Goal: Task Accomplishment & Management: Manage account settings

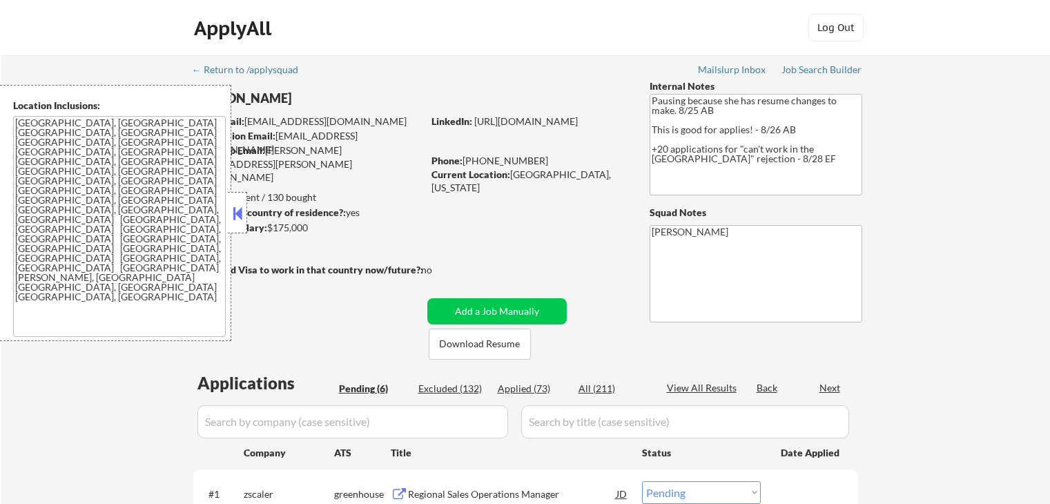
select select ""pending""
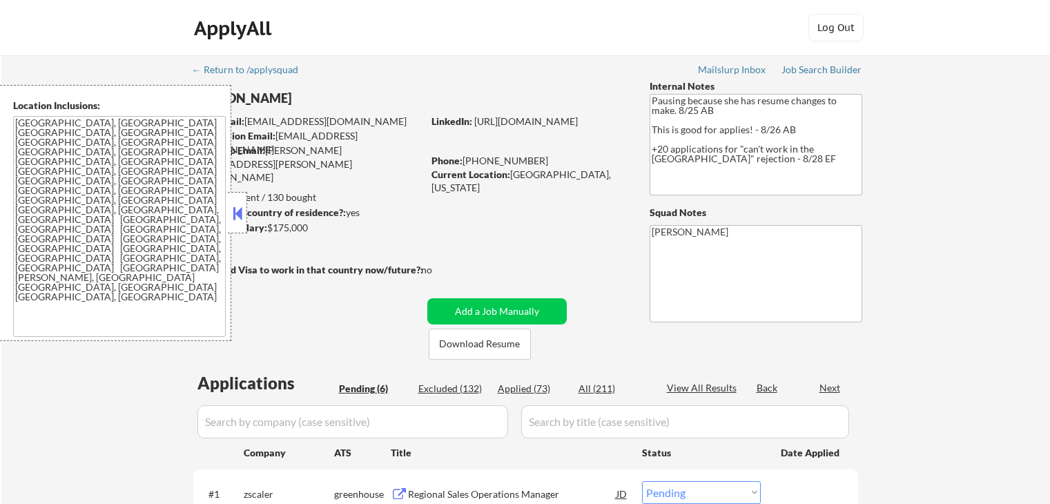
select select ""pending""
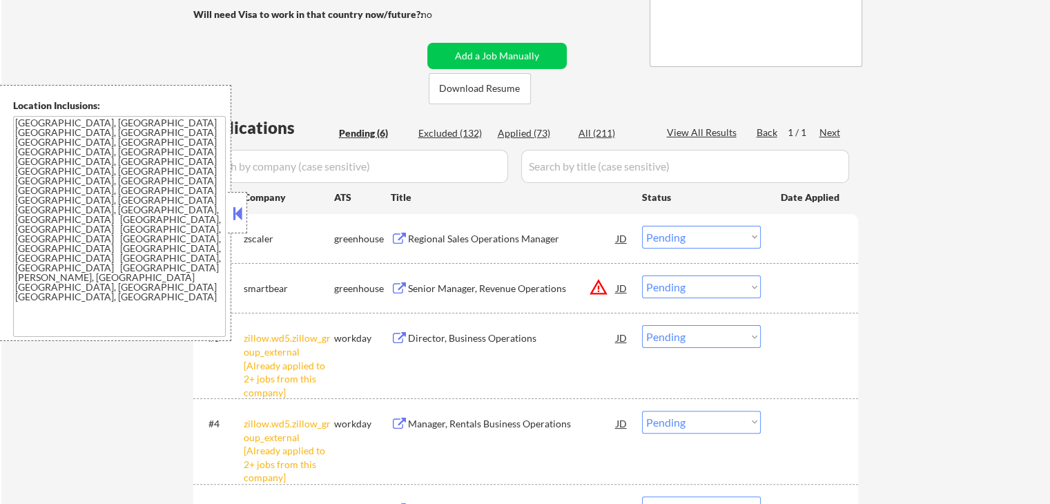
scroll to position [345, 0]
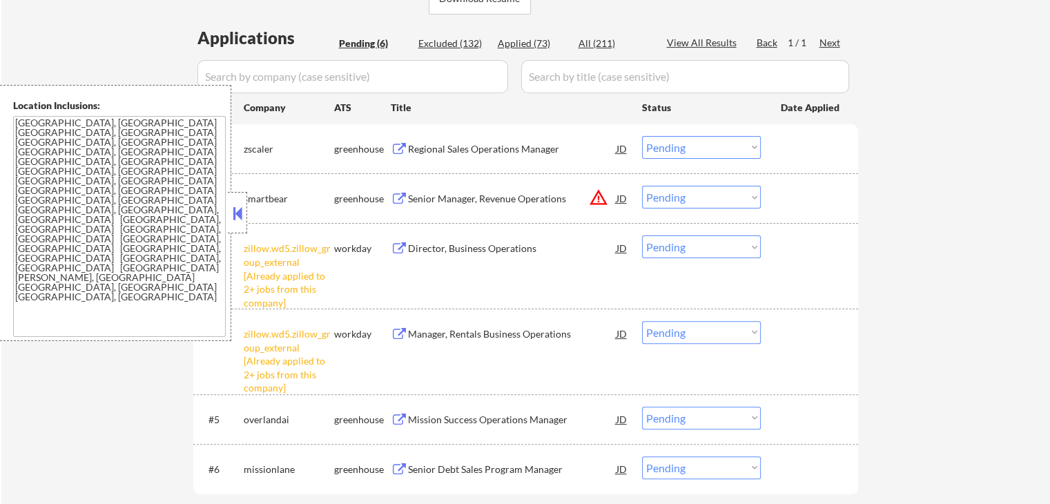
click at [703, 243] on select "Choose an option... Pending Applied Excluded (Questions) Excluded (Expired) Exc…" at bounding box center [701, 246] width 119 height 23
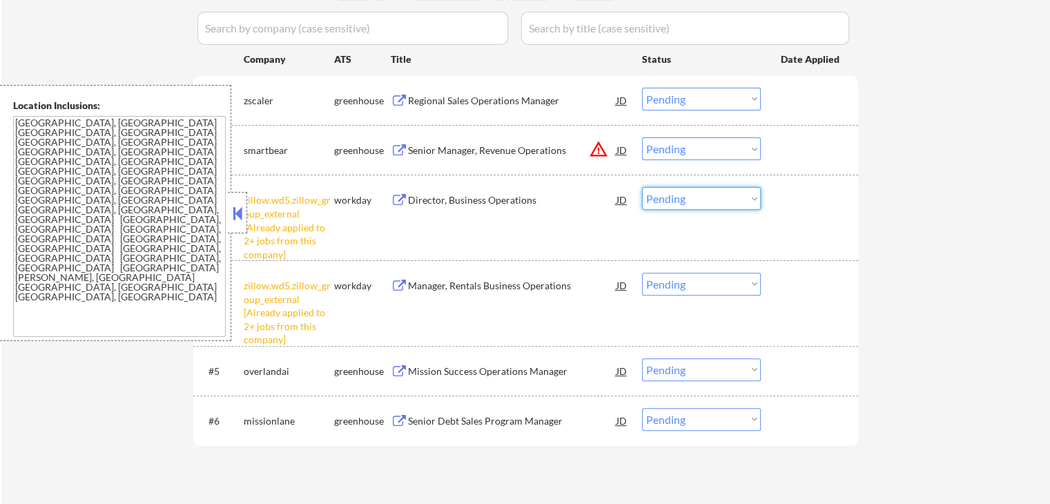
scroll to position [414, 0]
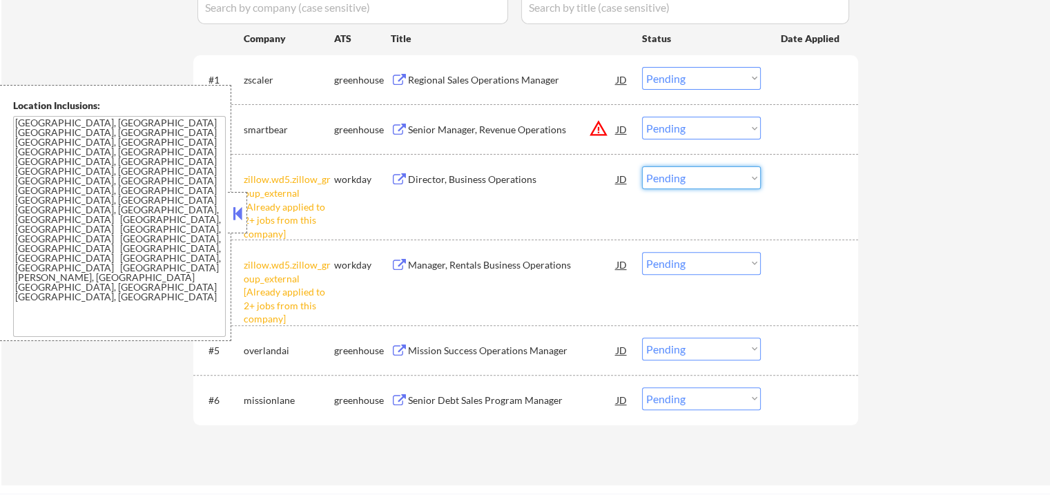
click at [680, 175] on select "Choose an option... Pending Applied Excluded (Questions) Excluded (Expired) Exc…" at bounding box center [701, 177] width 119 height 23
select select ""excluded__other_""
click at [642, 166] on select "Choose an option... Pending Applied Excluded (Questions) Excluded (Expired) Exc…" at bounding box center [701, 177] width 119 height 23
click at [689, 265] on select "Choose an option... Pending Applied Excluded (Questions) Excluded (Expired) Exc…" at bounding box center [701, 263] width 119 height 23
select select ""excluded__other_""
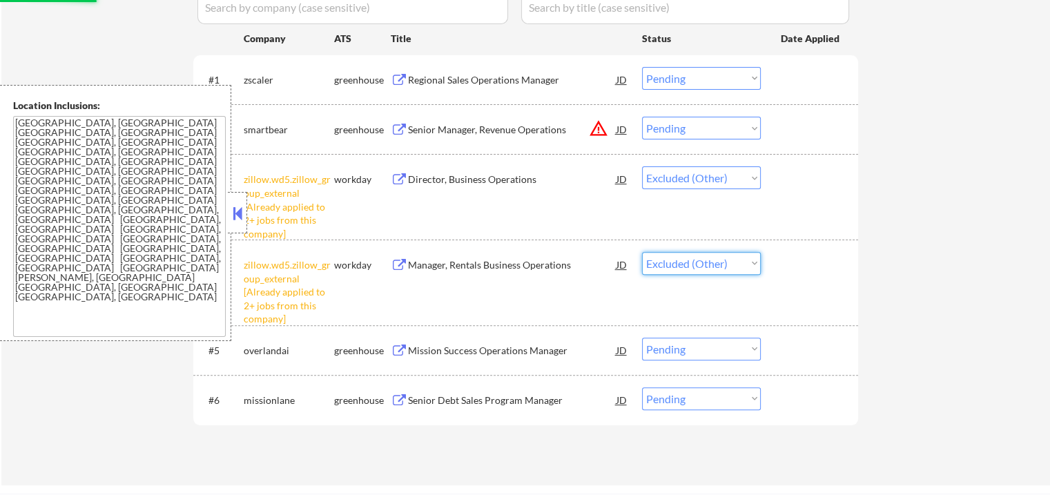
click at [642, 252] on select "Choose an option... Pending Applied Excluded (Questions) Excluded (Expired) Exc…" at bounding box center [701, 263] width 119 height 23
click at [952, 282] on div "← Return to /applysquad Mailslurp Inbox Job Search Builder [PERSON_NAME] User E…" at bounding box center [525, 63] width 1048 height 844
click at [921, 271] on div "← Return to /applysquad Mailslurp Inbox Job Search Builder [PERSON_NAME] User E…" at bounding box center [525, 63] width 1048 height 844
select select ""pending""
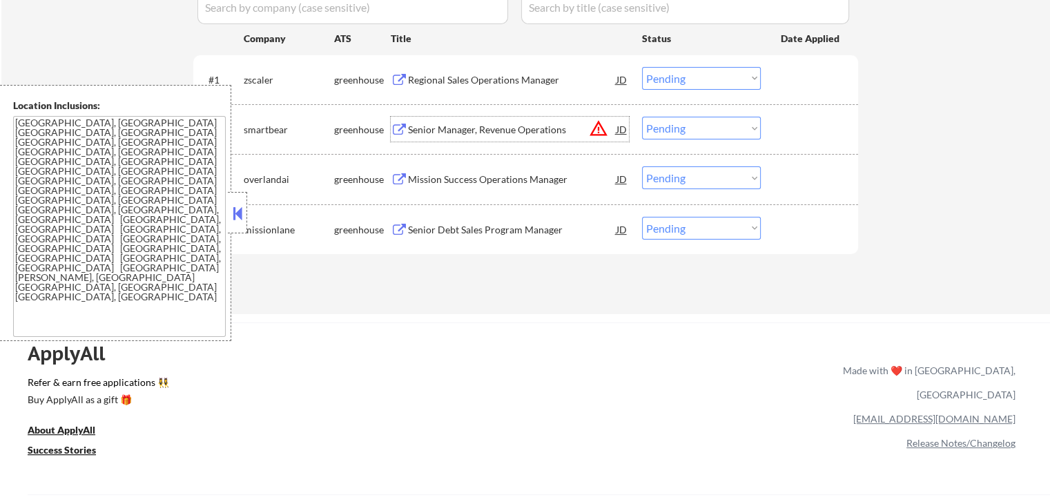
click at [553, 134] on div "Senior Manager, Revenue Operations" at bounding box center [512, 130] width 208 height 14
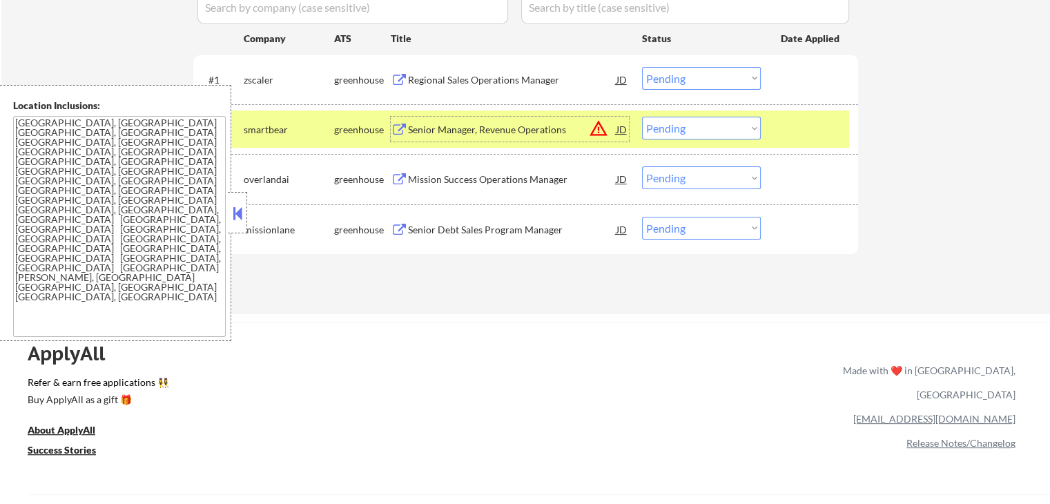
click at [680, 134] on select "Choose an option... Pending Applied Excluded (Questions) Excluded (Expired) Exc…" at bounding box center [701, 128] width 119 height 23
click at [642, 117] on select "Choose an option... Pending Applied Excluded (Questions) Excluded (Expired) Exc…" at bounding box center [701, 128] width 119 height 23
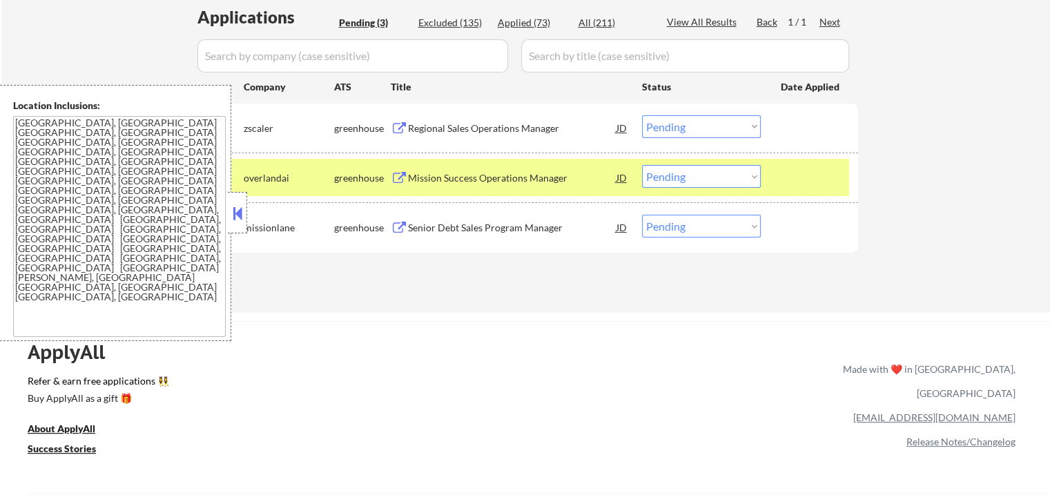
scroll to position [345, 0]
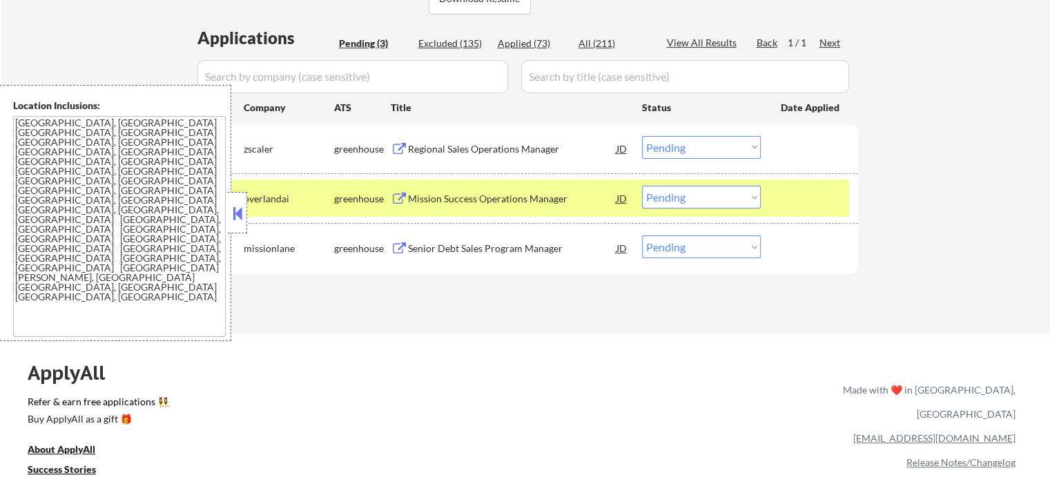
click at [520, 150] on div "Regional Sales Operations Manager" at bounding box center [512, 149] width 208 height 14
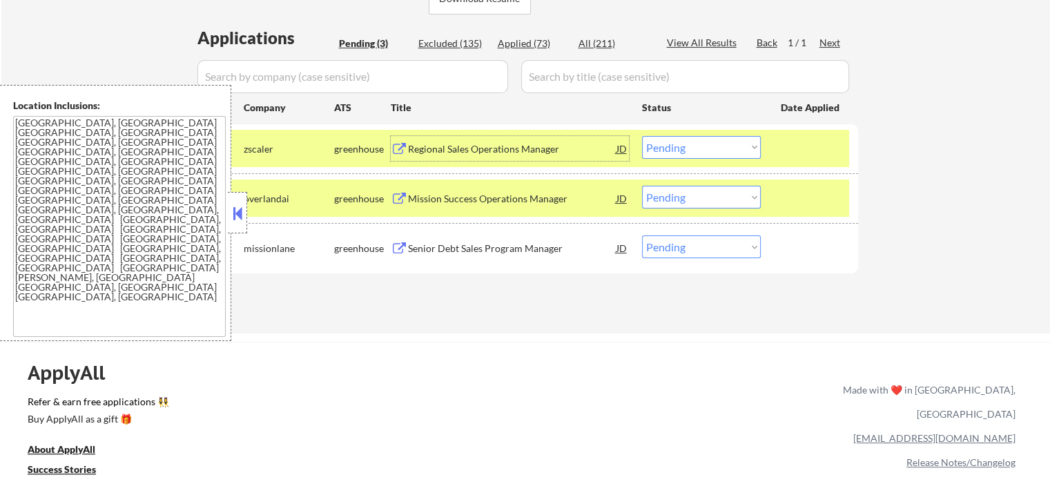
click at [544, 195] on div "Mission Success Operations Manager" at bounding box center [512, 199] width 208 height 14
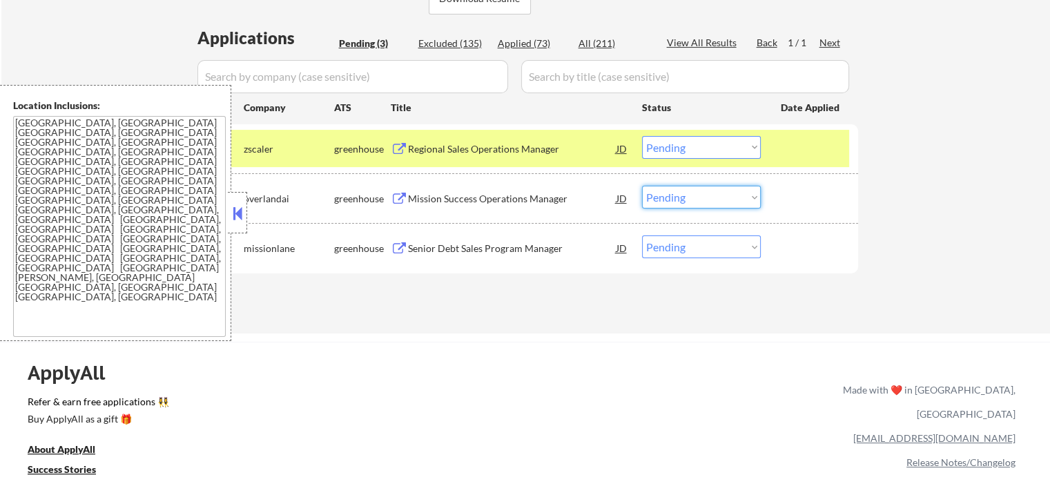
click at [690, 206] on select "Choose an option... Pending Applied Excluded (Questions) Excluded (Expired) Exc…" at bounding box center [701, 197] width 119 height 23
click at [642, 186] on select "Choose an option... Pending Applied Excluded (Questions) Excluded (Expired) Exc…" at bounding box center [701, 197] width 119 height 23
click at [582, 256] on div "Senior Debt Sales Program Manager" at bounding box center [512, 247] width 208 height 25
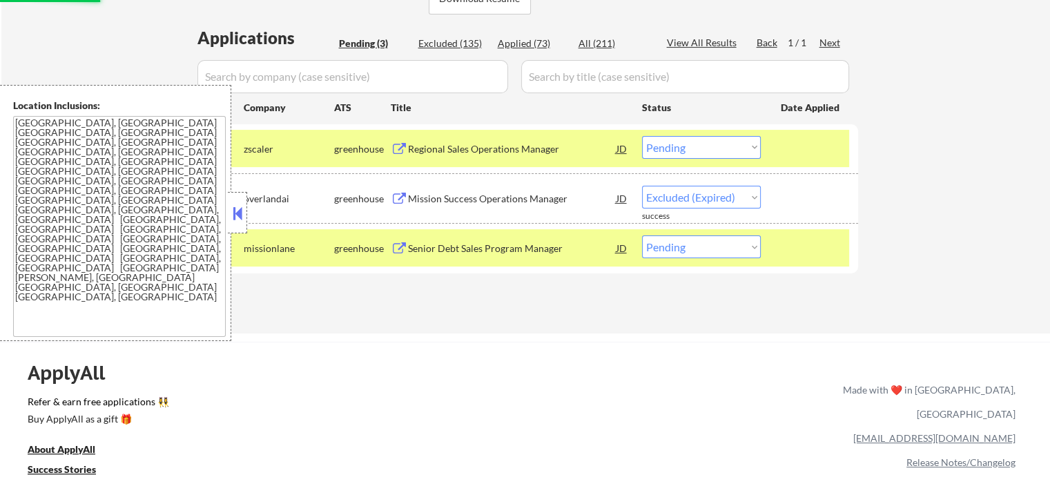
select select ""pending""
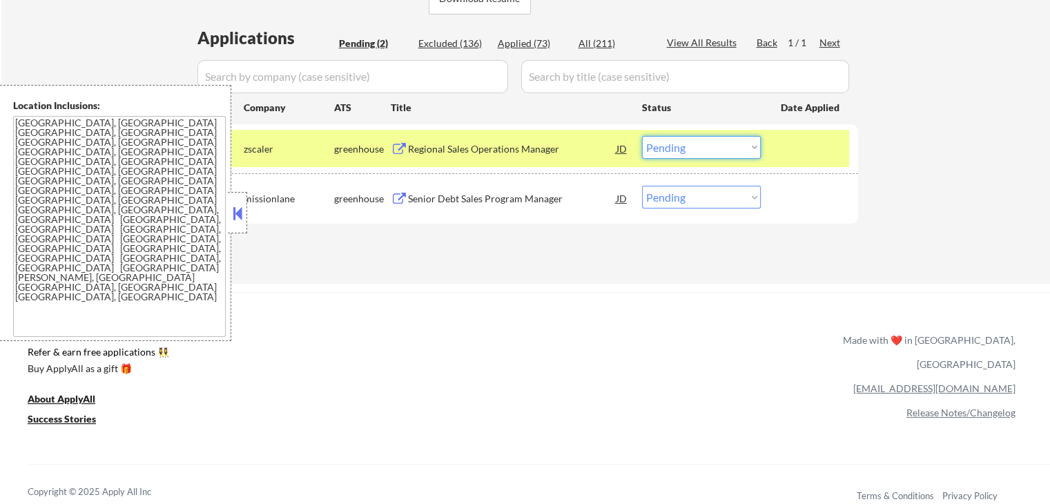
click at [669, 142] on select "Choose an option... Pending Applied Excluded (Questions) Excluded (Expired) Exc…" at bounding box center [701, 147] width 119 height 23
click at [642, 136] on select "Choose an option... Pending Applied Excluded (Questions) Excluded (Expired) Exc…" at bounding box center [701, 147] width 119 height 23
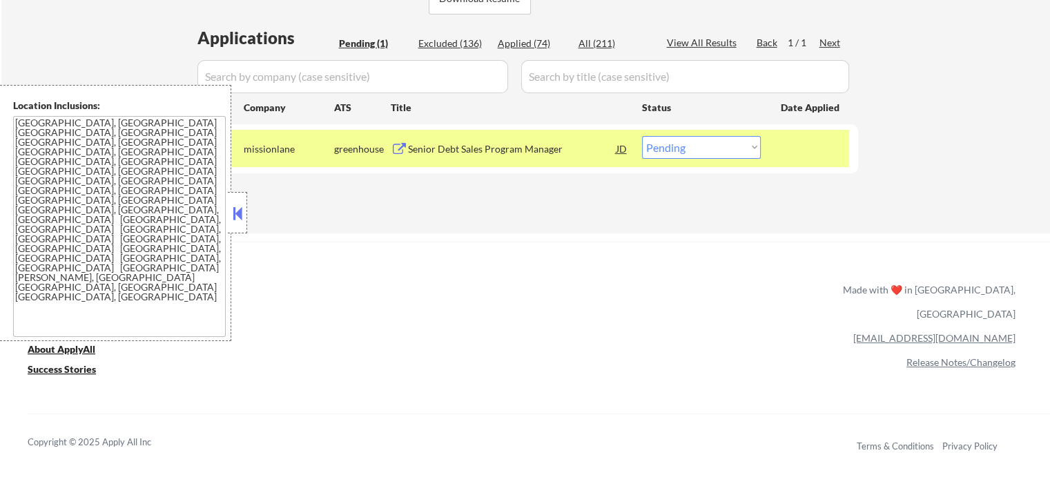
click at [683, 146] on select "Choose an option... Pending Applied Excluded (Questions) Excluded (Expired) Exc…" at bounding box center [701, 147] width 119 height 23
select select ""applied""
click at [642, 136] on select "Choose an option... Pending Applied Excluded (Questions) Excluded (Expired) Exc…" at bounding box center [701, 147] width 119 height 23
click at [649, 205] on div "Applications Pending (1) Excluded (136) Applied (74) All (211) View All Results…" at bounding box center [525, 116] width 665 height 181
